Goal: Use online tool/utility: Use online tool/utility

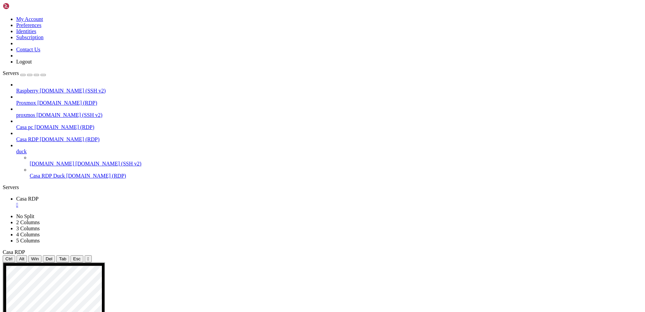
drag, startPoint x: 306, startPoint y: 507, endPoint x: 301, endPoint y: 507, distance: 5.1
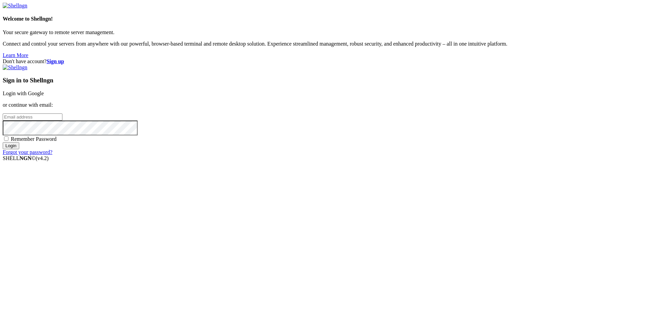
click at [44, 96] on link "Login with Google" at bounding box center [23, 93] width 41 height 6
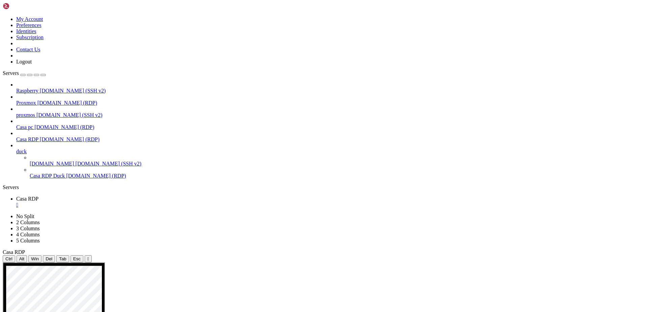
drag, startPoint x: 231, startPoint y: 504, endPoint x: 227, endPoint y: 500, distance: 5.2
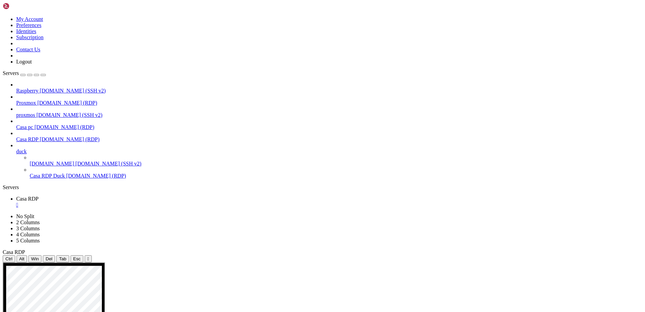
drag, startPoint x: 115, startPoint y: 308, endPoint x: 39, endPoint y: 305, distance: 75.3
